Goal: Check status: Check status

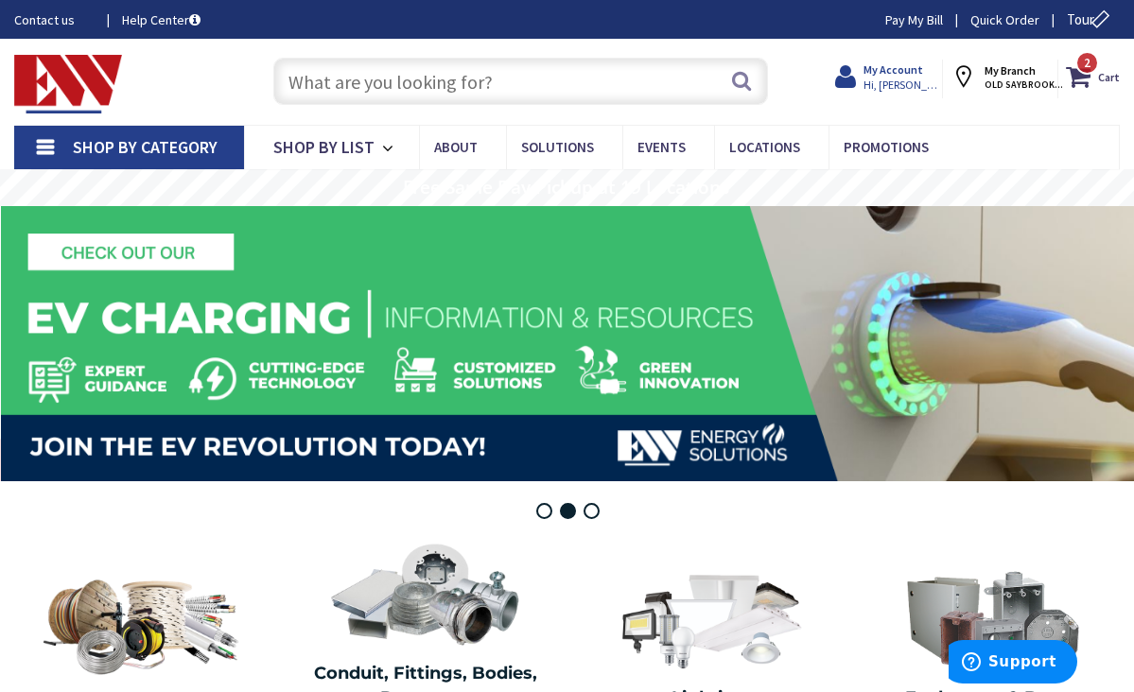
click at [900, 78] on span "Hi, [PERSON_NAME]" at bounding box center [903, 85] width 80 height 15
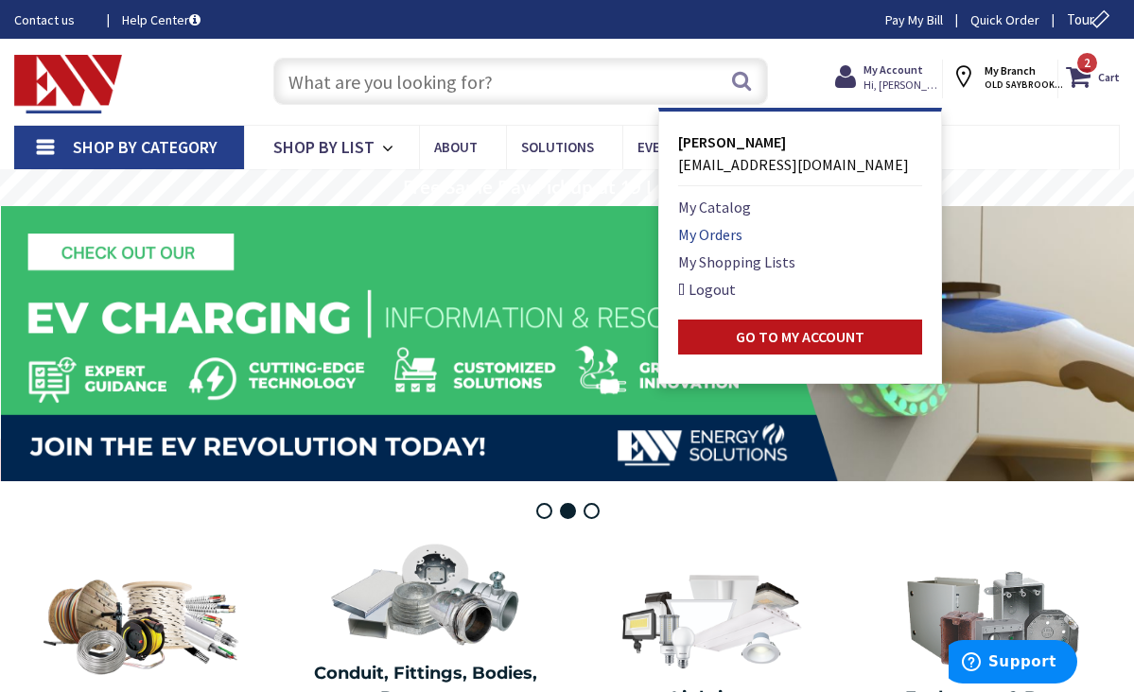
click at [731, 231] on link "My Orders" at bounding box center [710, 234] width 64 height 23
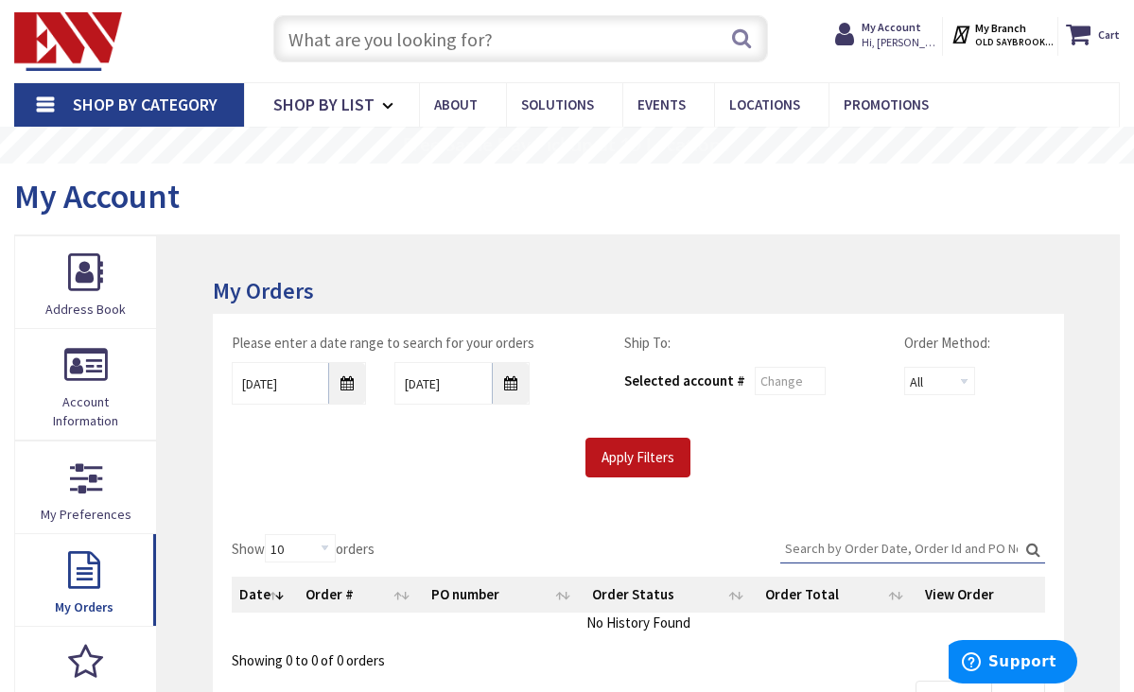
scroll to position [46, 0]
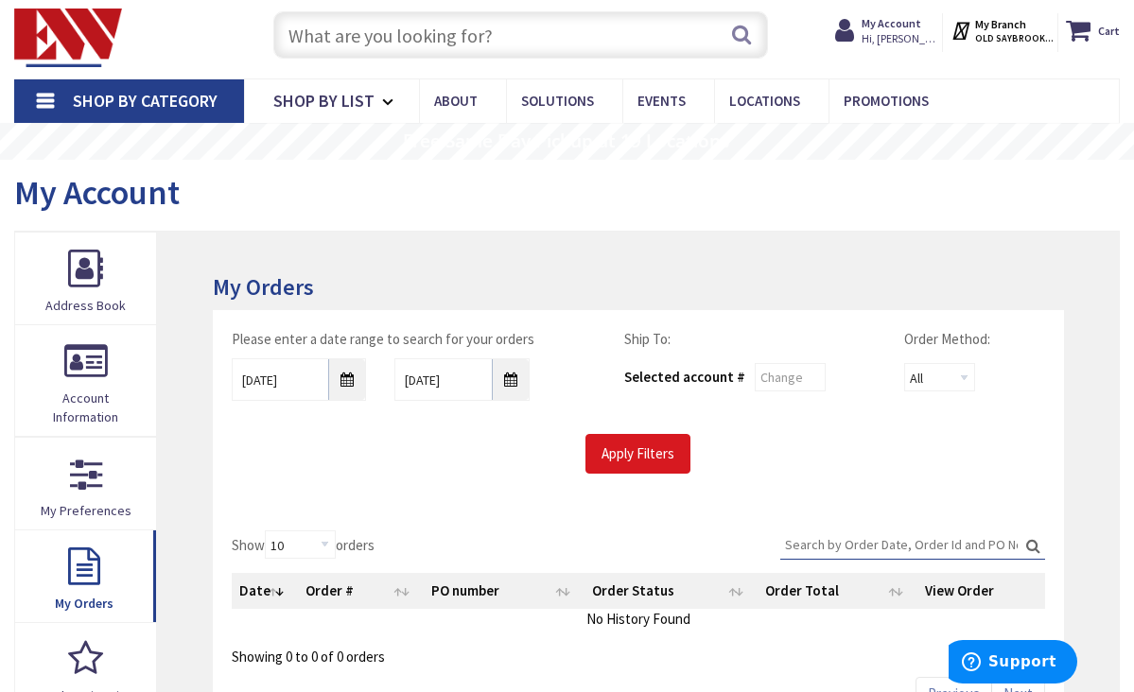
click at [662, 456] on input "Apply Filters" at bounding box center [637, 454] width 105 height 40
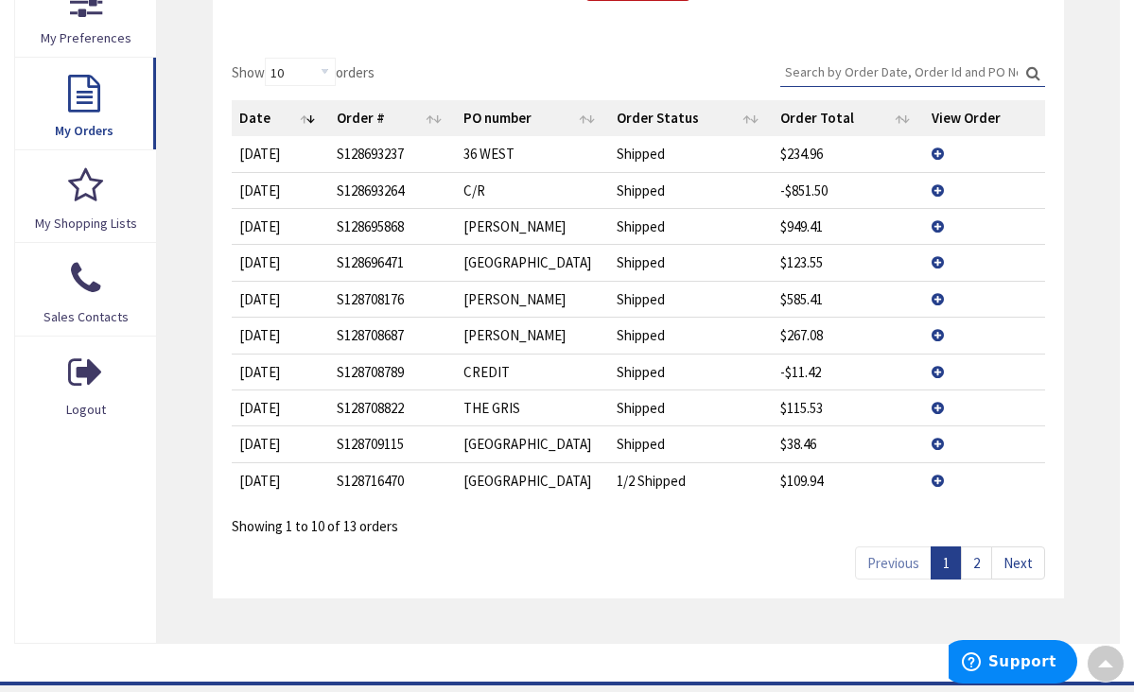
scroll to position [525, 0]
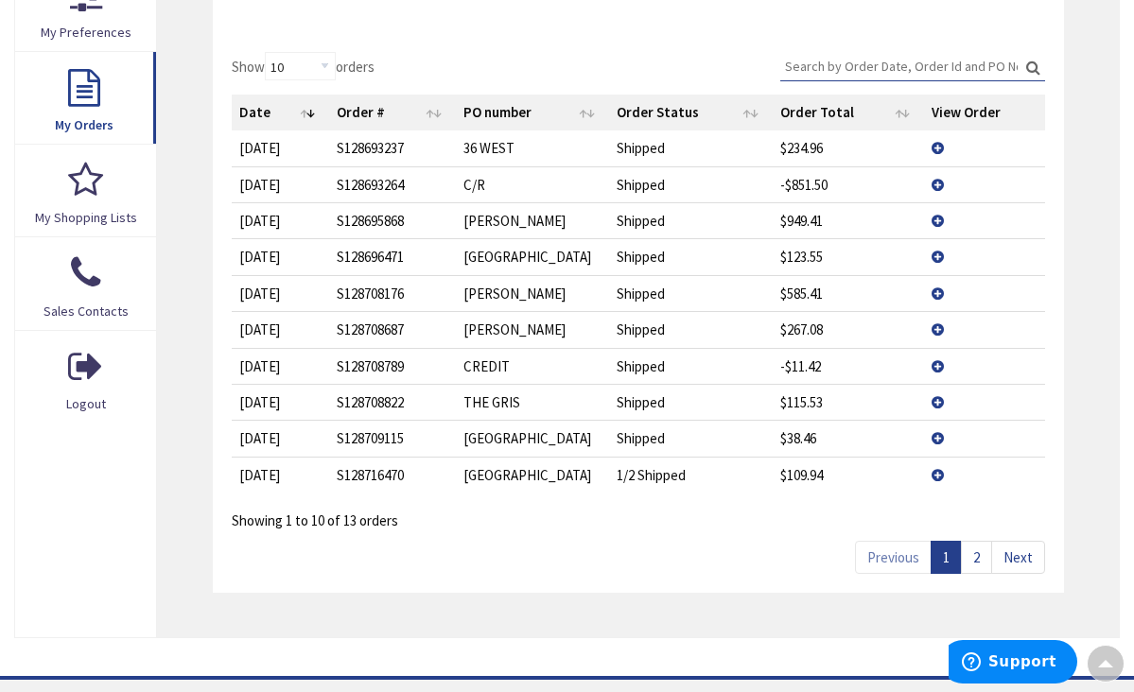
click at [975, 551] on link "2" at bounding box center [976, 557] width 31 height 33
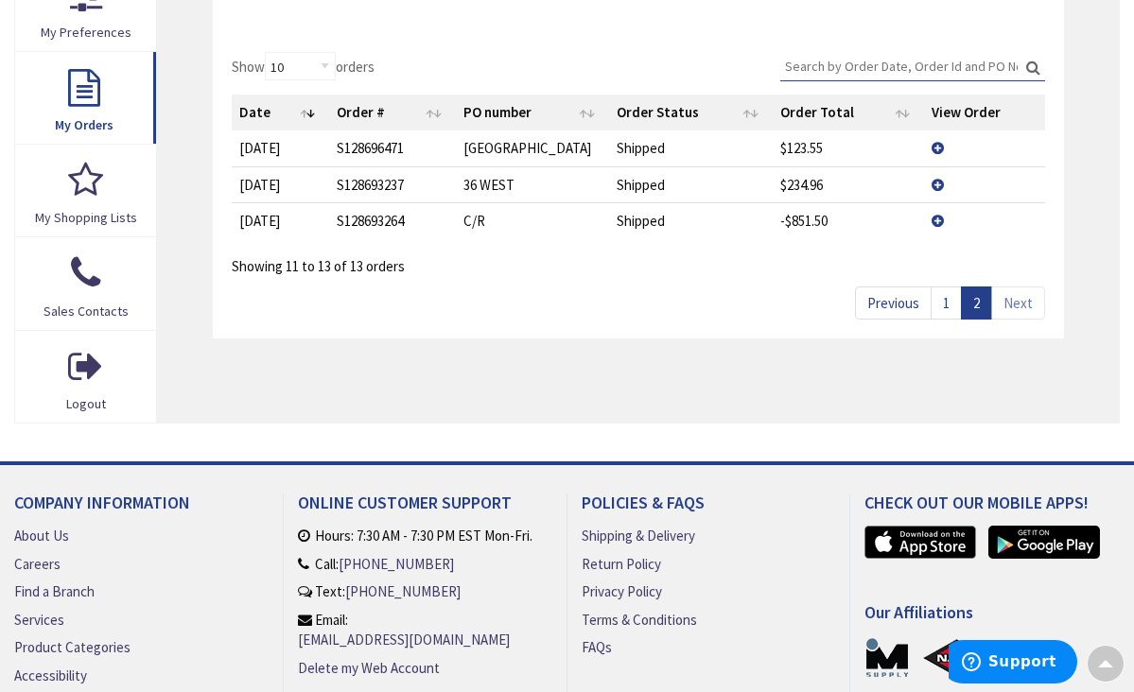
click at [939, 183] on td "View Details" at bounding box center [984, 184] width 120 height 36
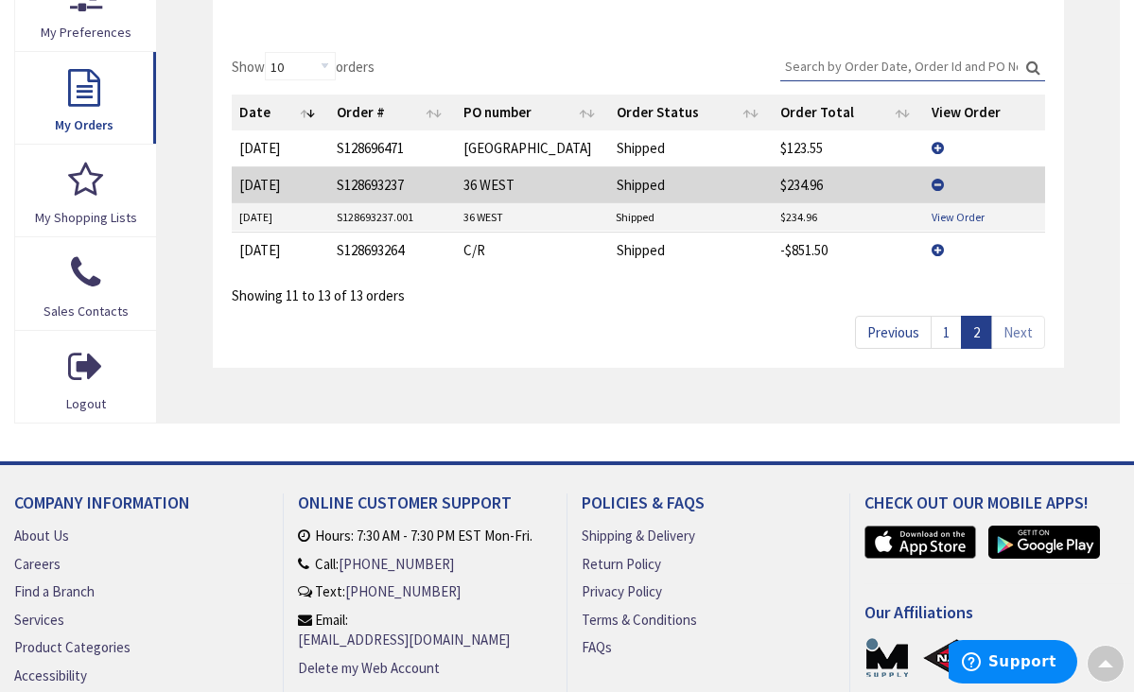
click at [953, 211] on link "View Order" at bounding box center [957, 217] width 53 height 16
click at [807, 139] on td "$123.55" at bounding box center [848, 147] width 151 height 35
click at [936, 141] on td "View Details" at bounding box center [984, 147] width 120 height 35
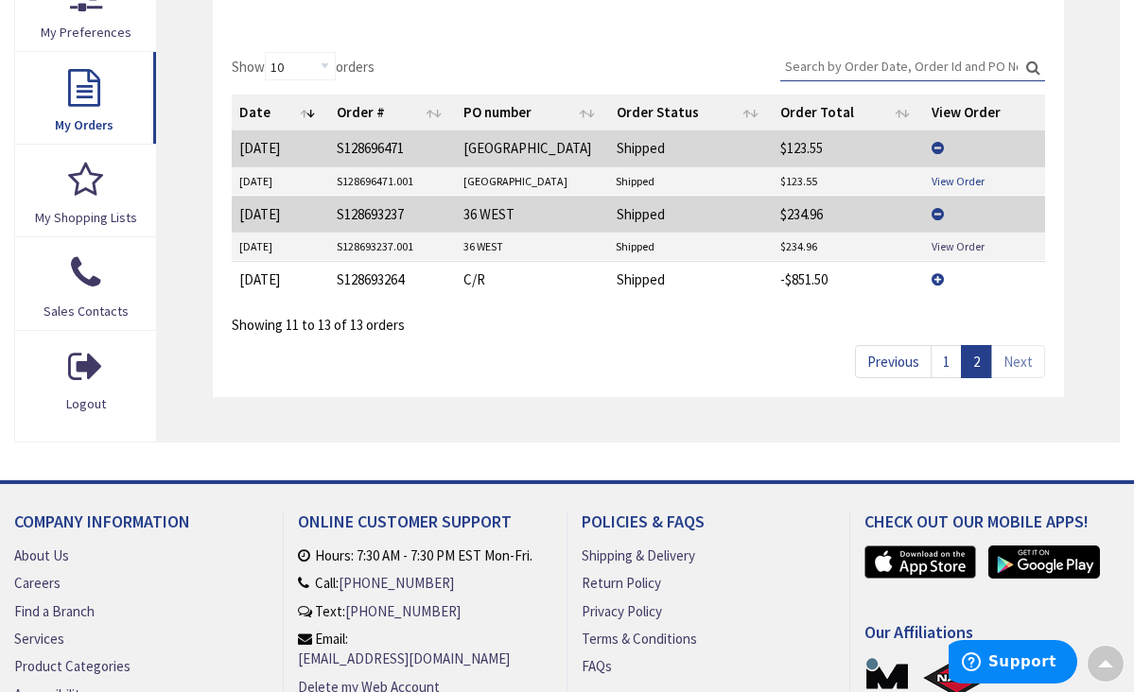
click at [944, 179] on link "View Order" at bounding box center [957, 181] width 53 height 16
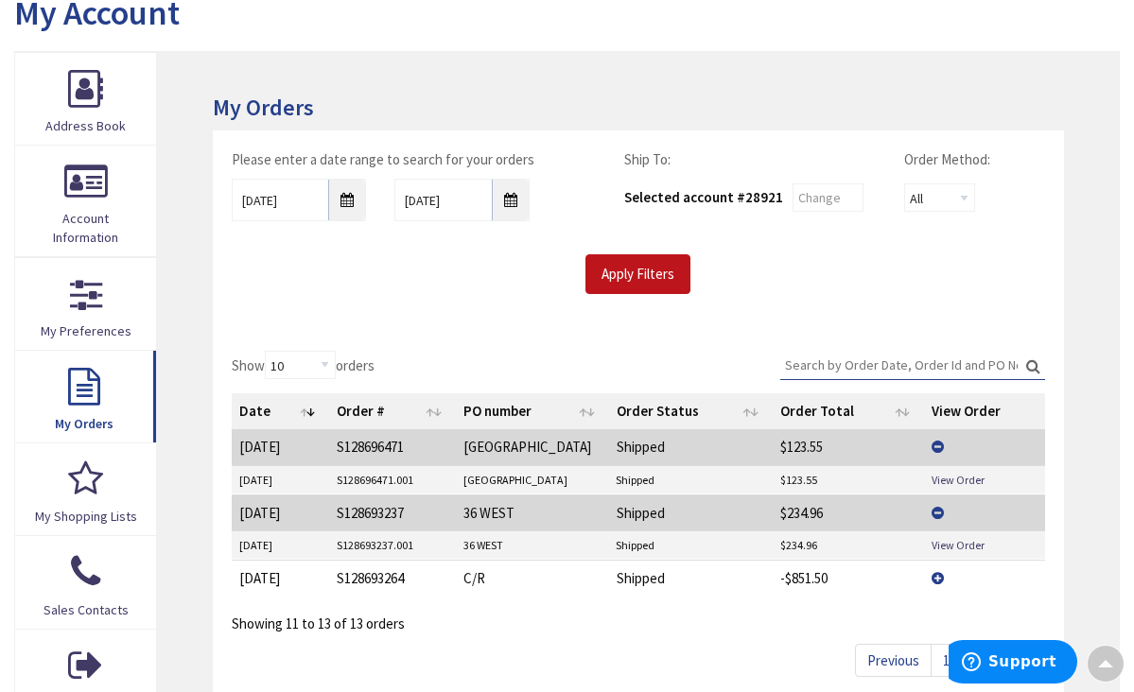
scroll to position [225, 0]
click at [652, 271] on input "Apply Filters" at bounding box center [637, 275] width 105 height 40
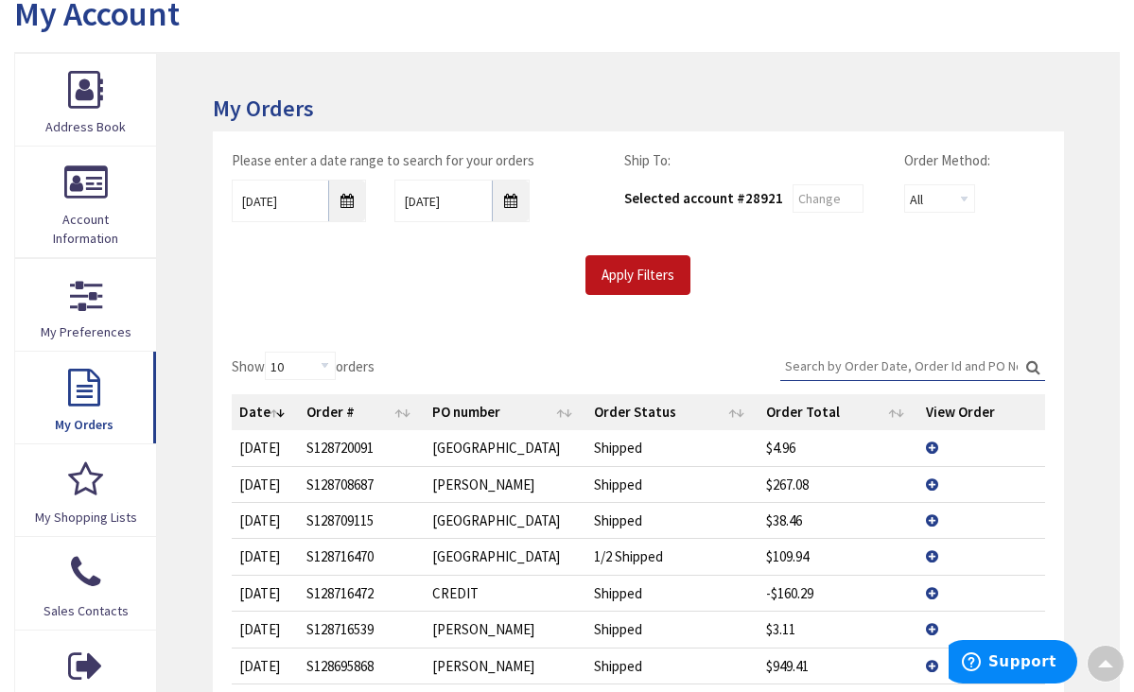
click at [934, 625] on td "View Details" at bounding box center [981, 629] width 127 height 36
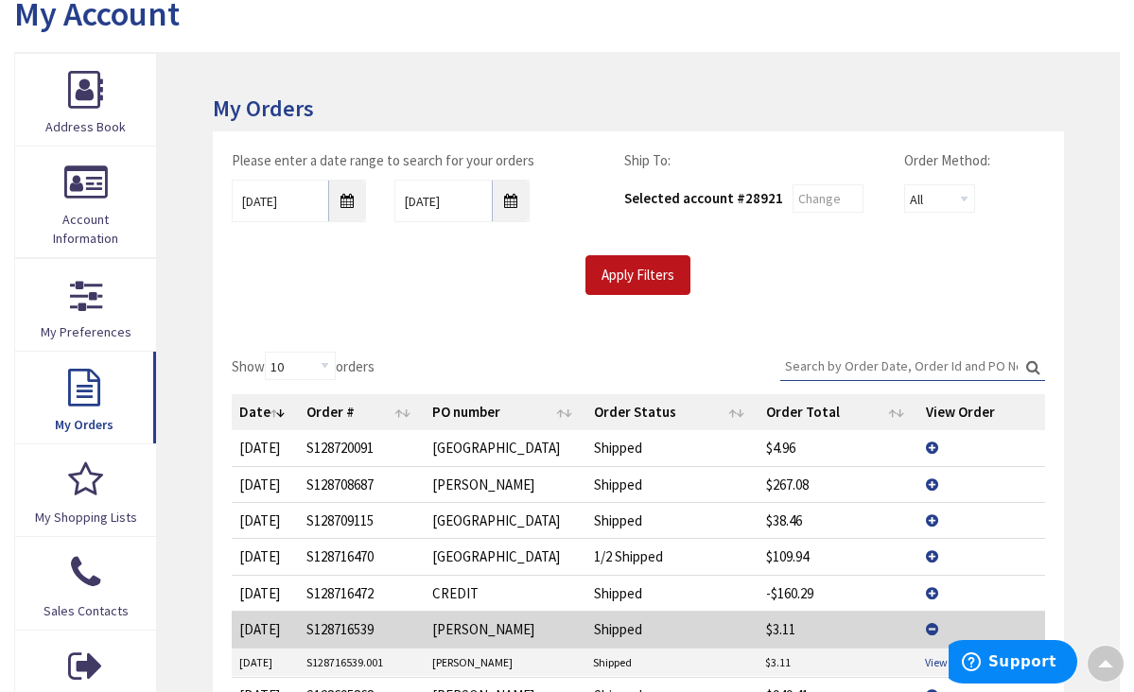
click at [930, 656] on link "View Order" at bounding box center [951, 662] width 53 height 16
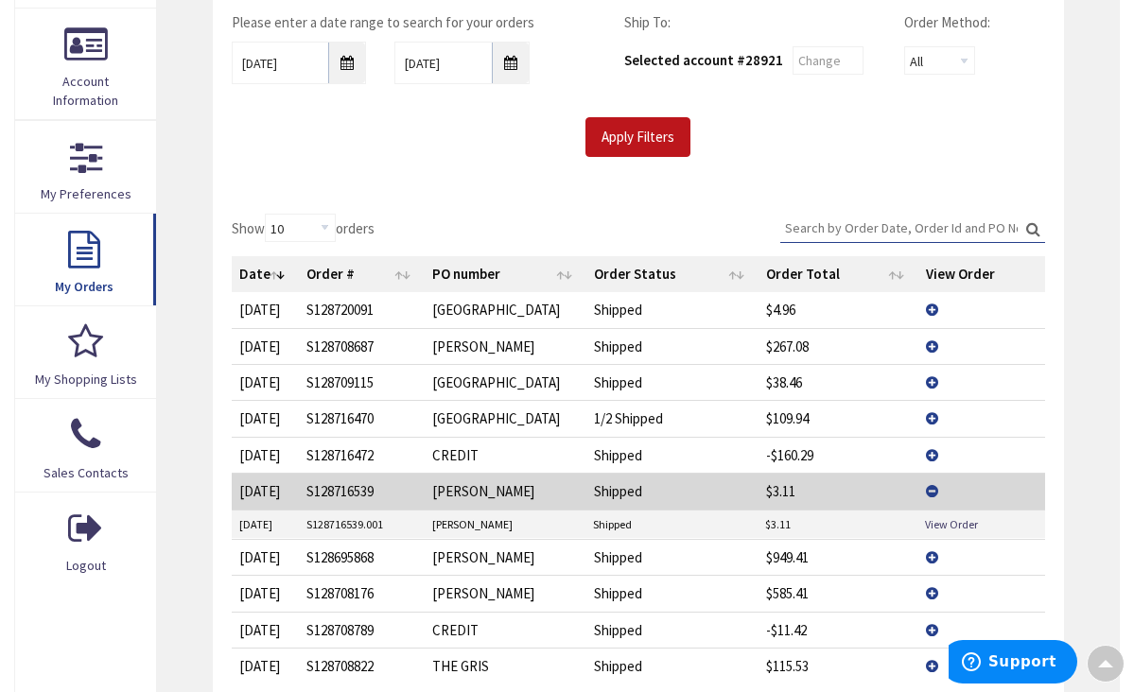
scroll to position [365, 0]
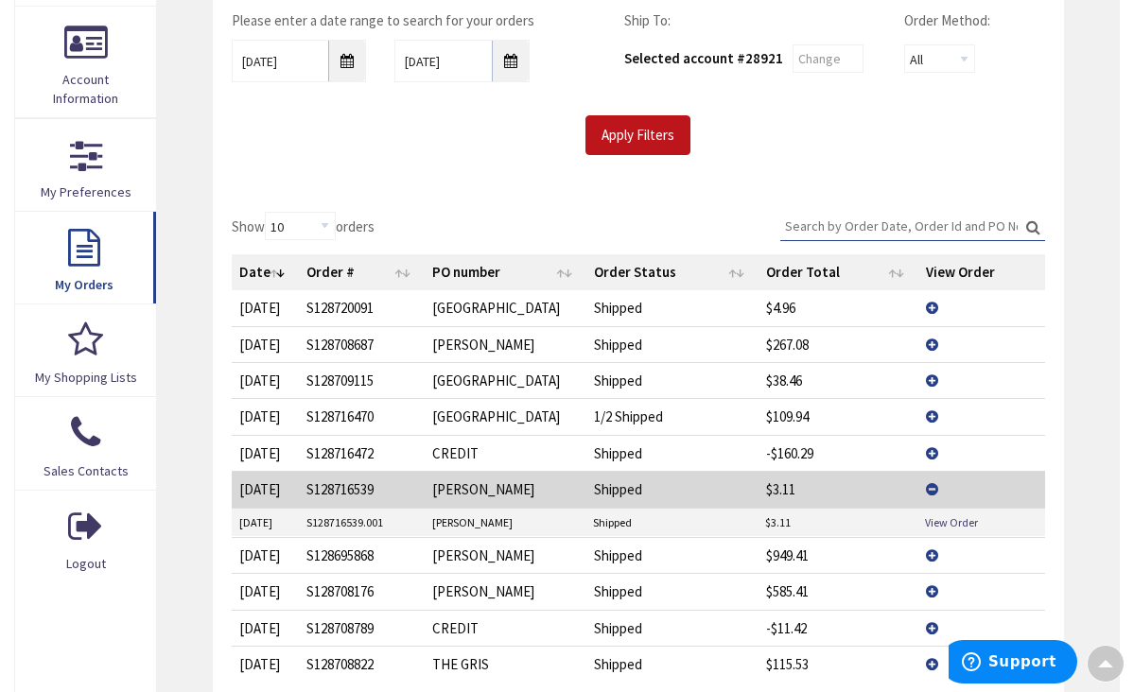
click at [931, 582] on td "View Details" at bounding box center [981, 591] width 127 height 36
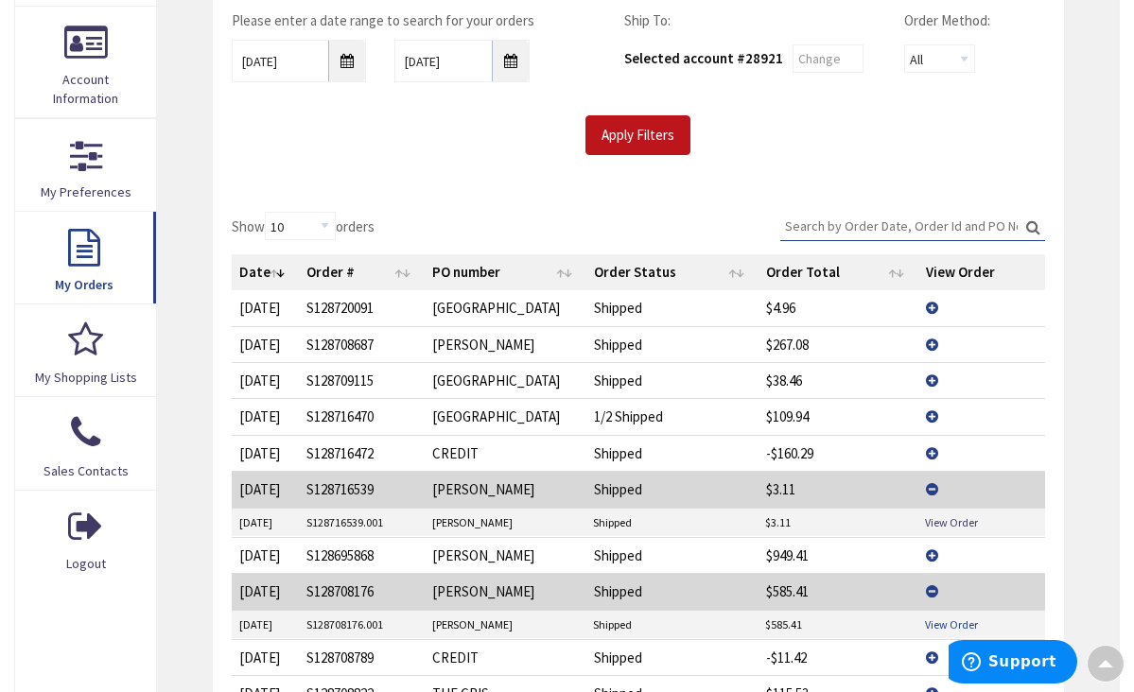
click at [929, 617] on link "View Order" at bounding box center [951, 625] width 53 height 16
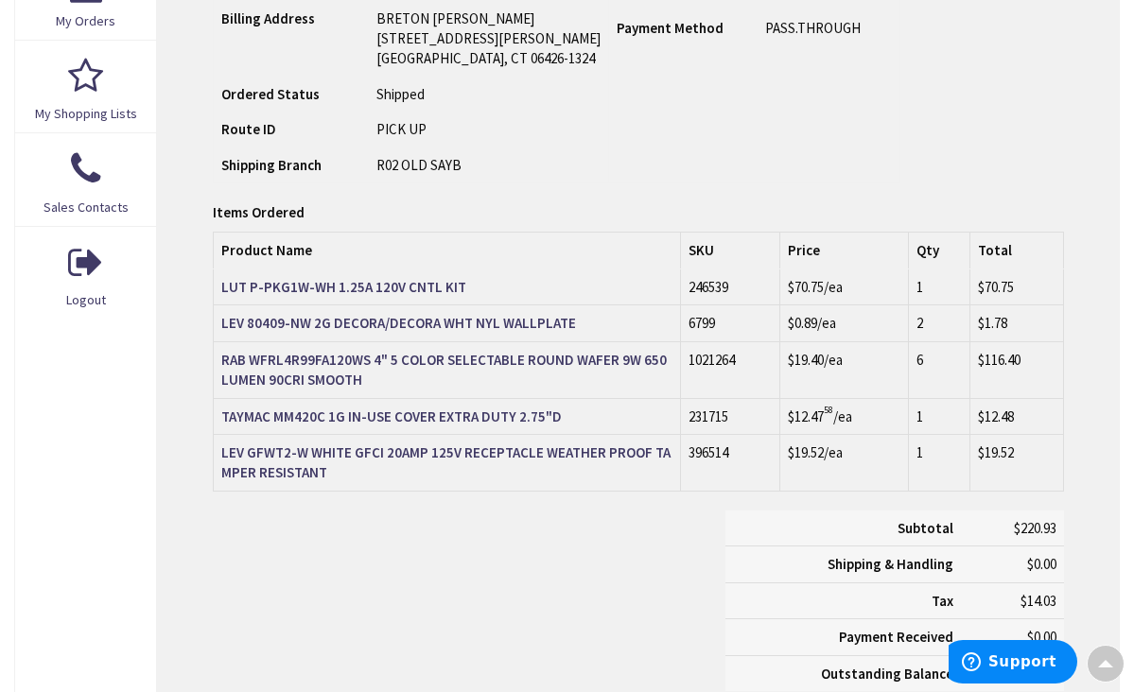
scroll to position [629, 0]
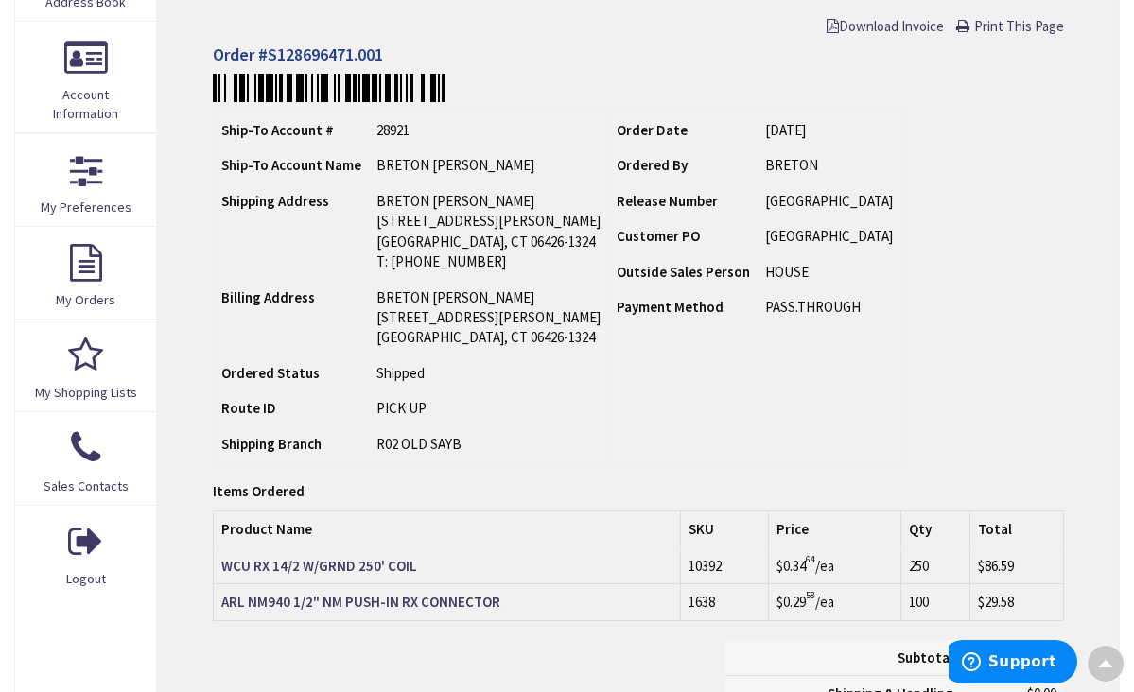
scroll to position [358, 0]
